Goal: Transaction & Acquisition: Purchase product/service

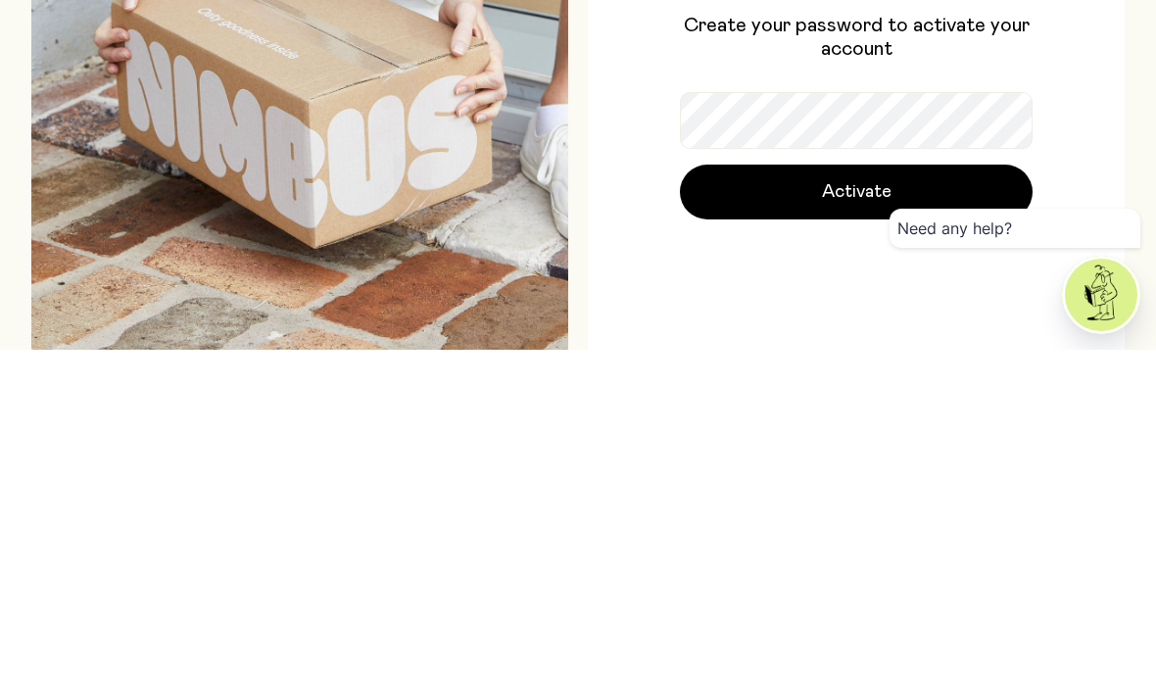
click at [945, 489] on button "Activate" at bounding box center [856, 516] width 353 height 55
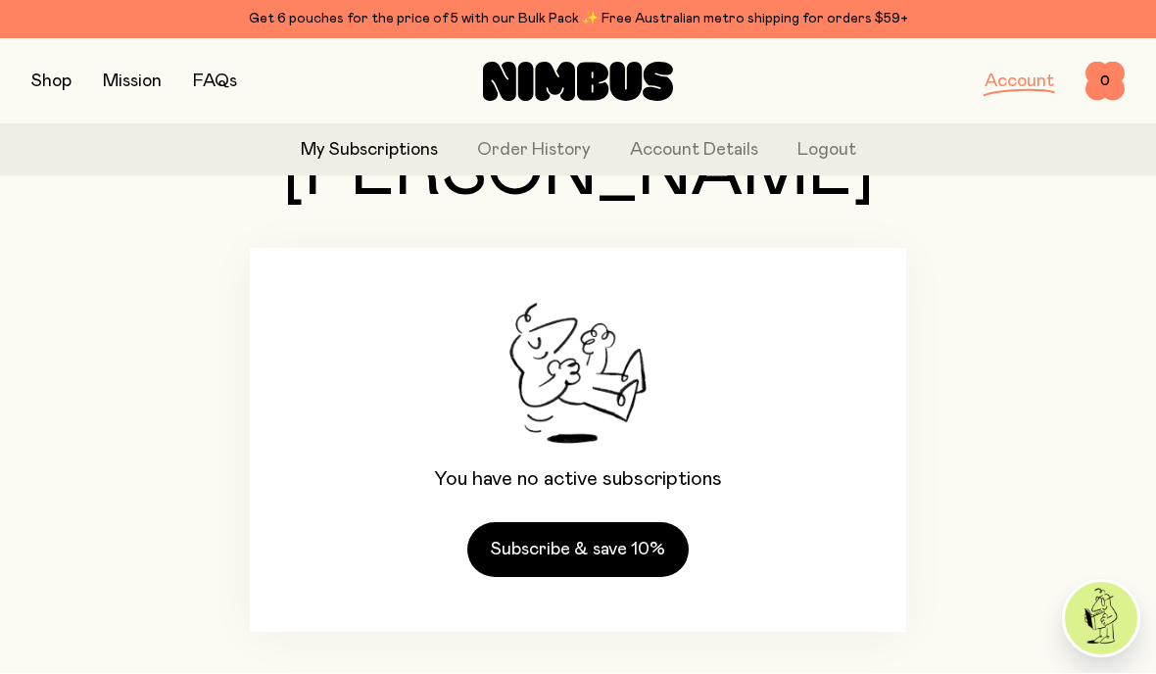
scroll to position [137, 0]
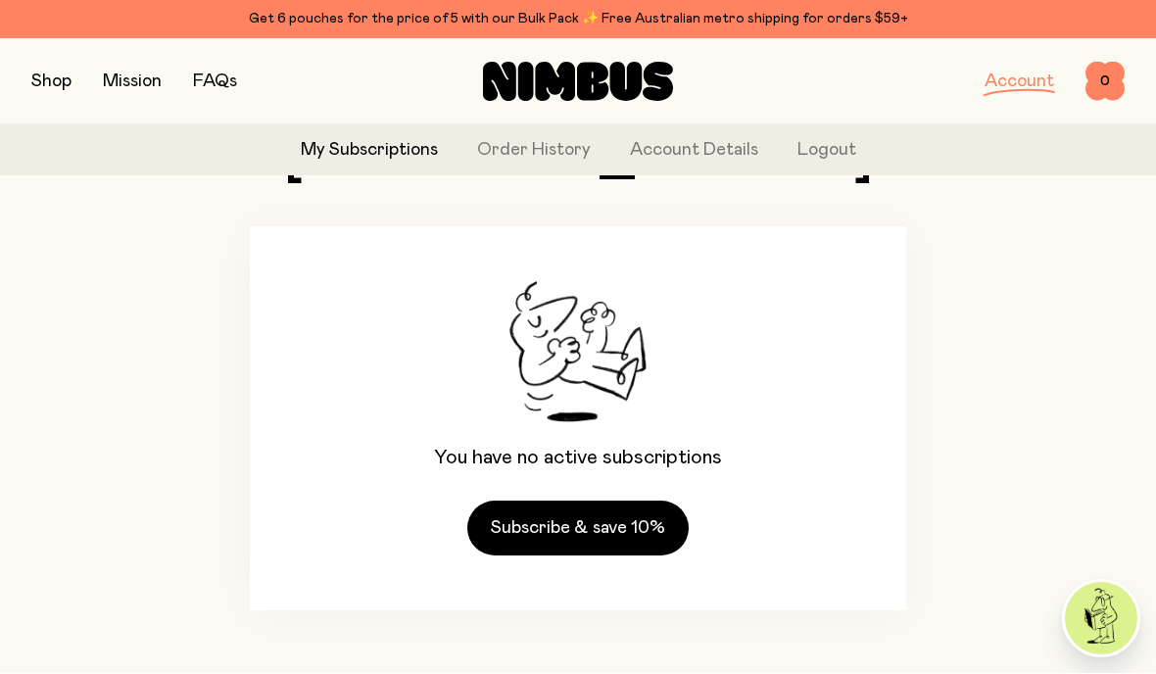
click at [45, 87] on button "button" at bounding box center [51, 82] width 40 height 27
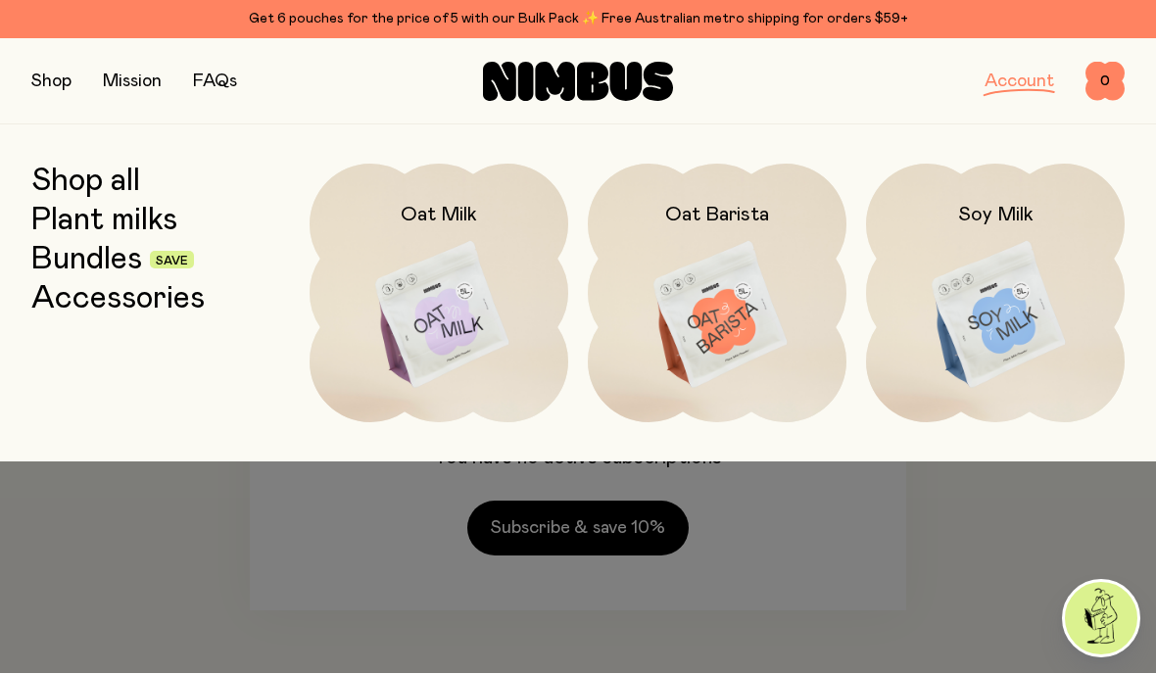
click at [126, 259] on link "Bundles" at bounding box center [86, 260] width 111 height 35
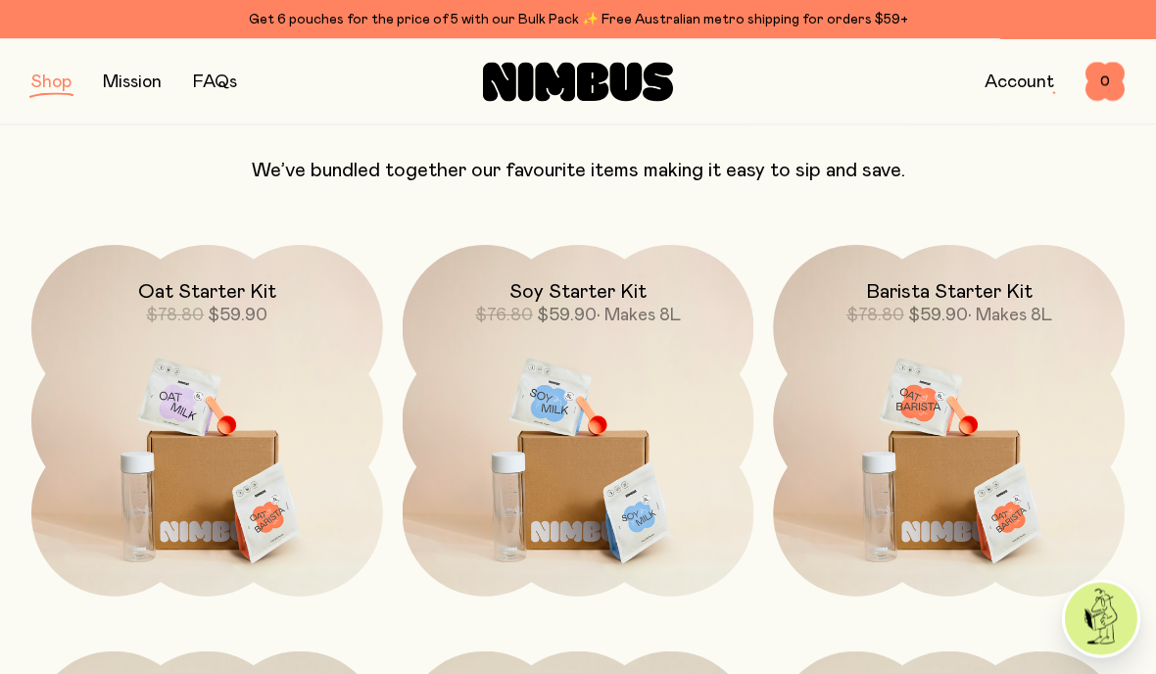
click at [252, 462] on img at bounding box center [207, 452] width 352 height 412
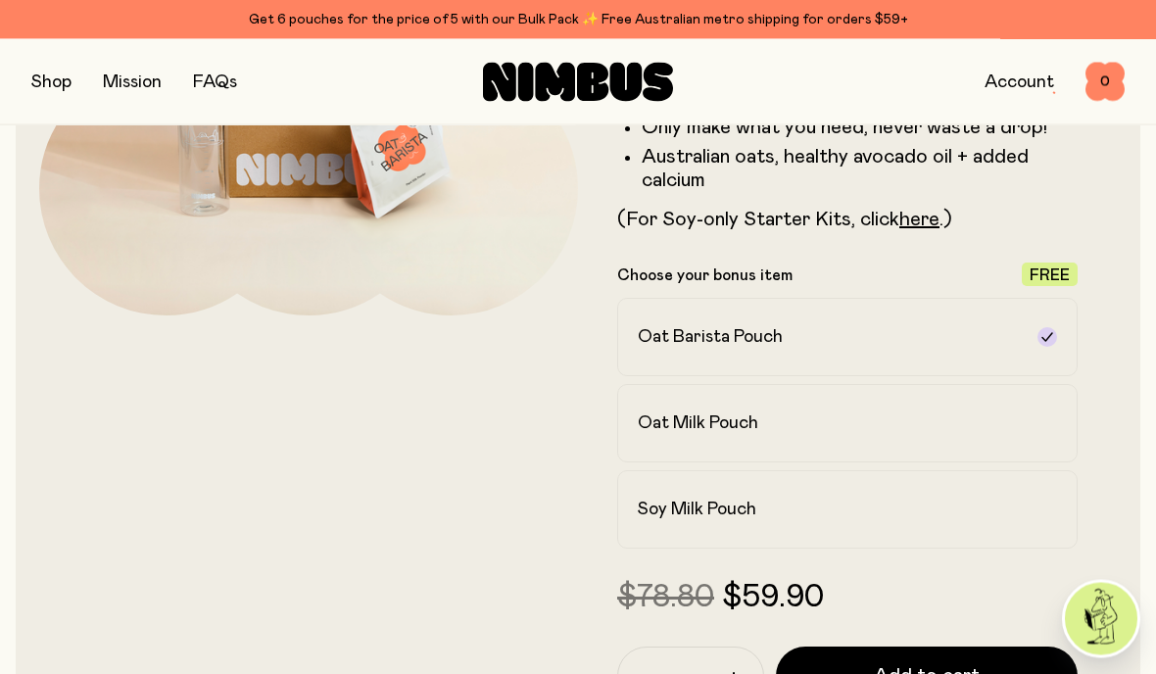
scroll to position [393, 0]
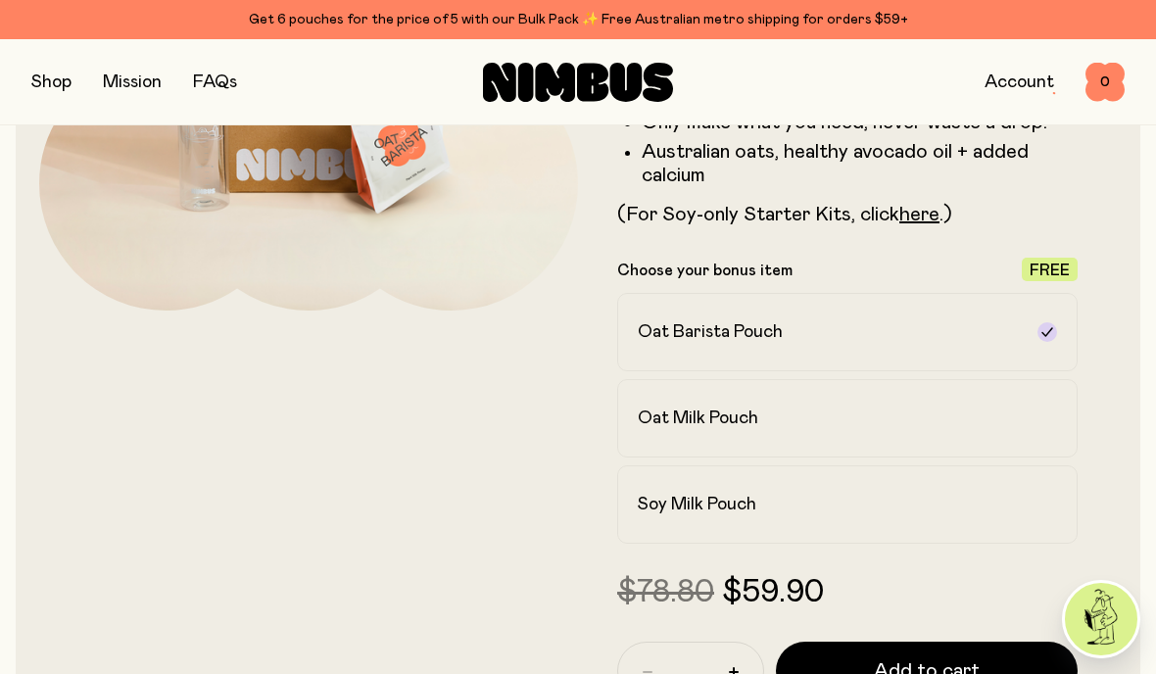
click at [1013, 498] on div "Soy Milk Pouch" at bounding box center [830, 505] width 384 height 24
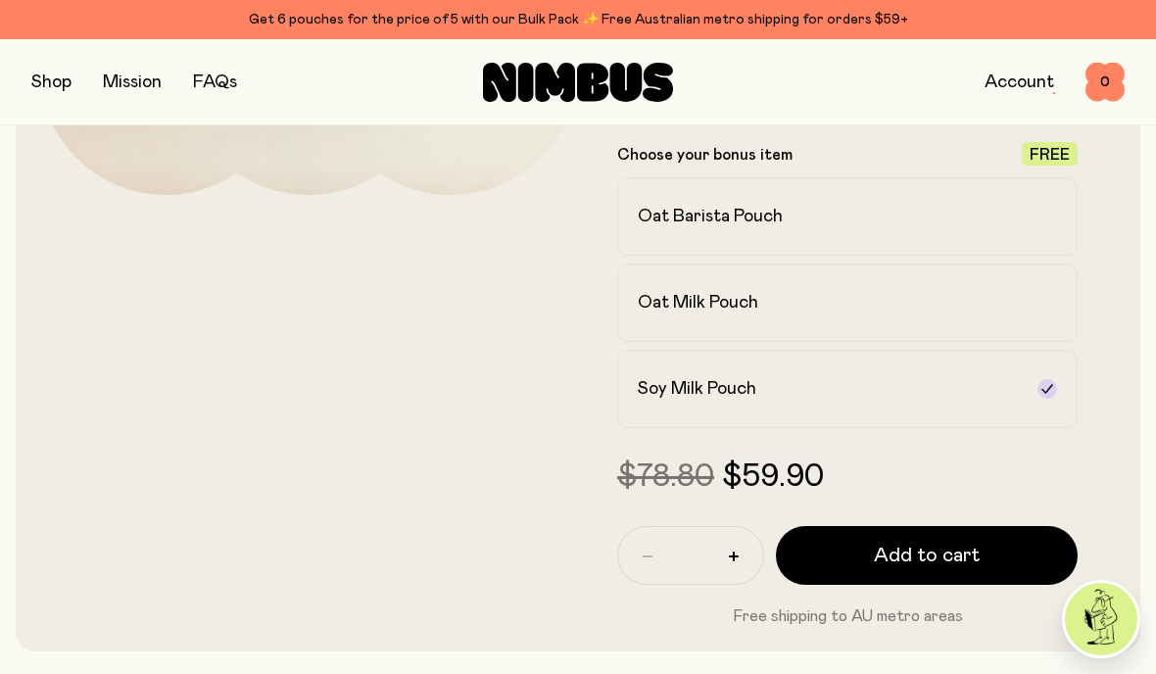
scroll to position [563, 0]
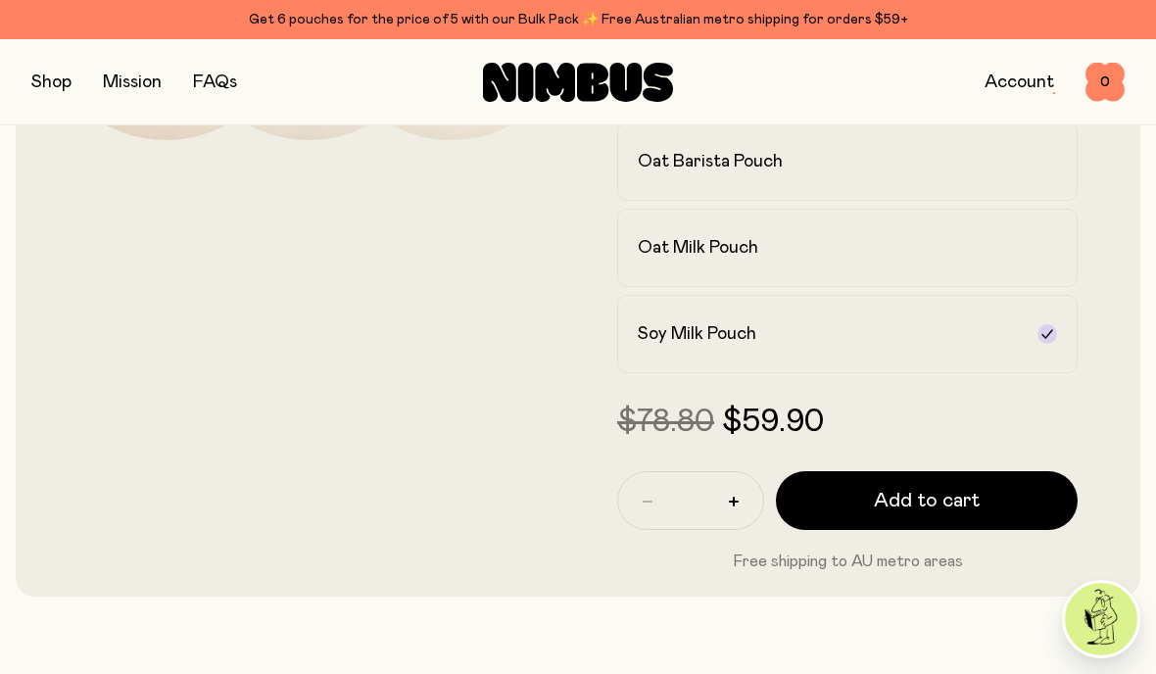
click at [972, 504] on span "Add to cart" at bounding box center [927, 500] width 106 height 27
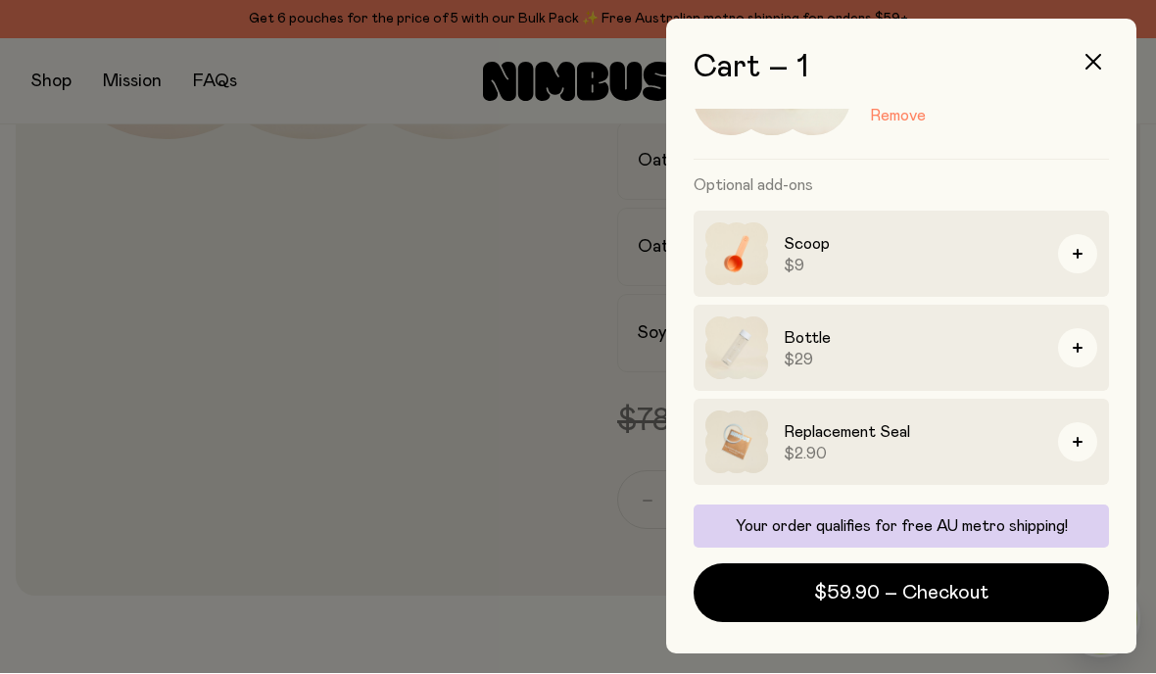
scroll to position [0, 0]
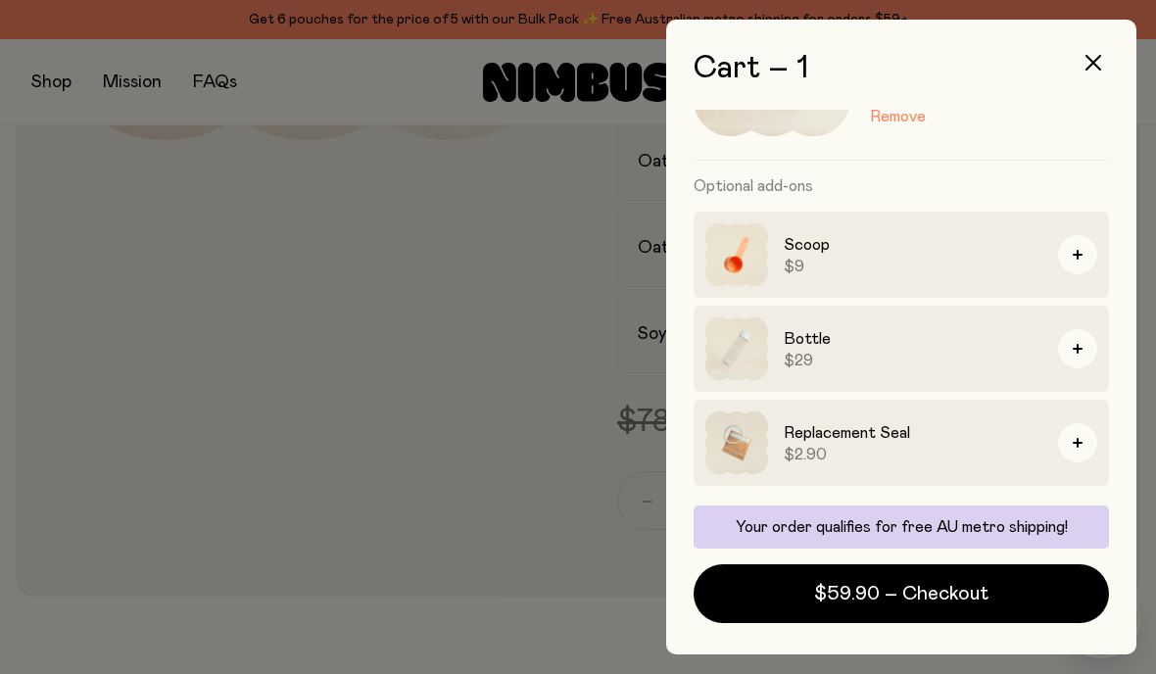
click at [940, 597] on span "$59.90 – Checkout" at bounding box center [901, 593] width 174 height 27
